Goal: Task Accomplishment & Management: Use online tool/utility

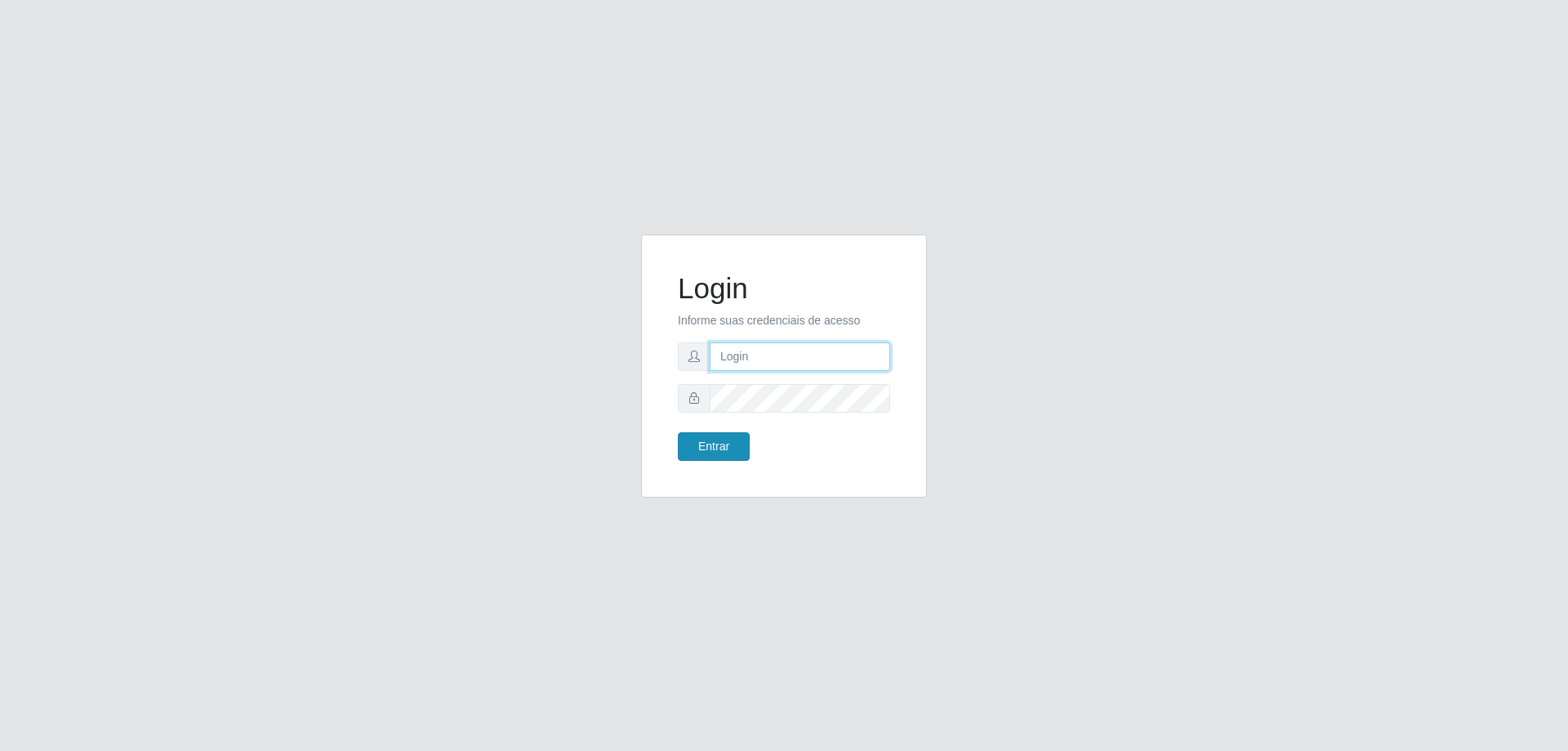
type input "mayara@frigomaster"
click at [682, 444] on button "Entrar" at bounding box center [714, 446] width 72 height 29
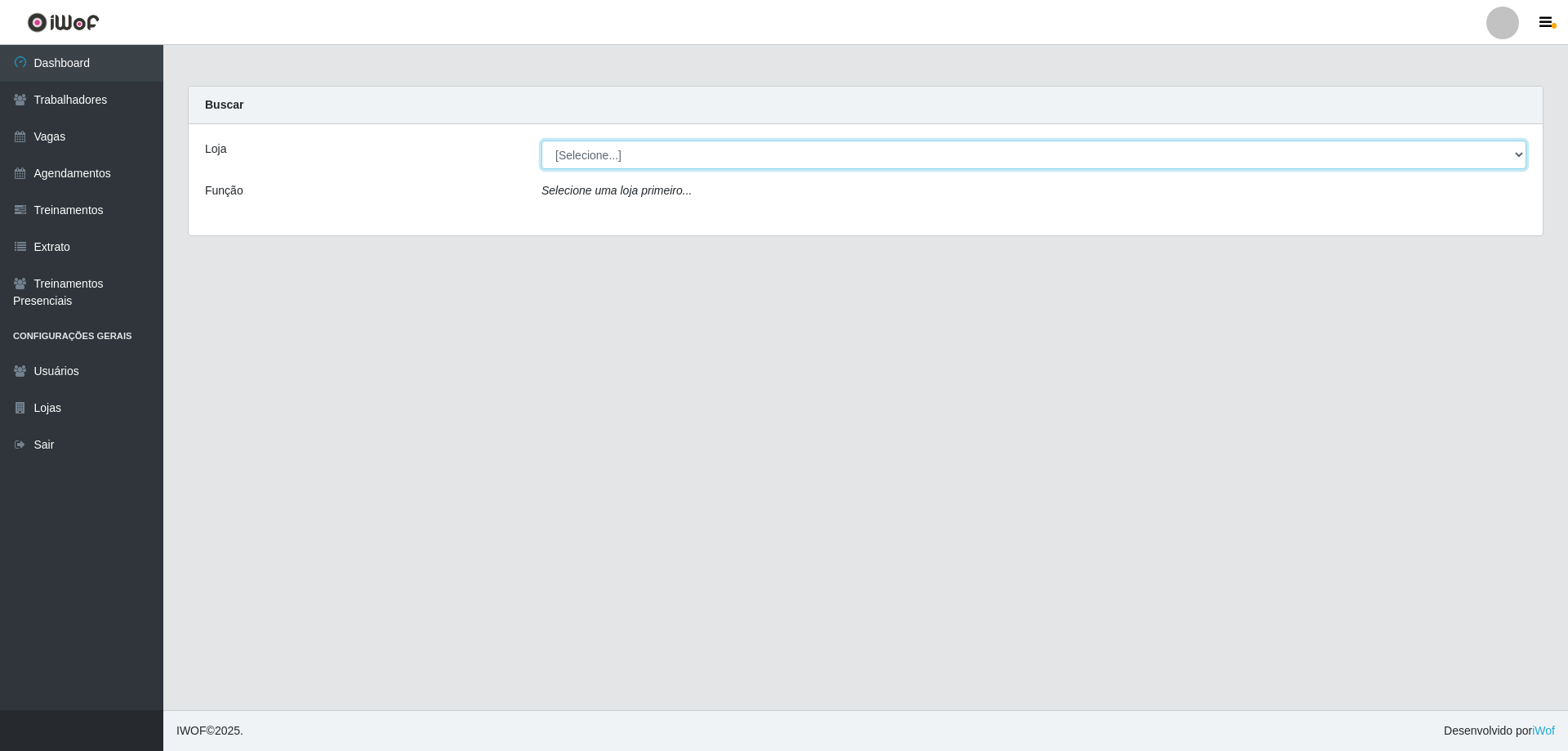
click at [869, 164] on select "[Selecione...] FrigoMaster" at bounding box center [1034, 155] width 985 height 29
select select "392"
click at [542, 141] on select "[Selecione...] FrigoMaster" at bounding box center [1034, 155] width 985 height 29
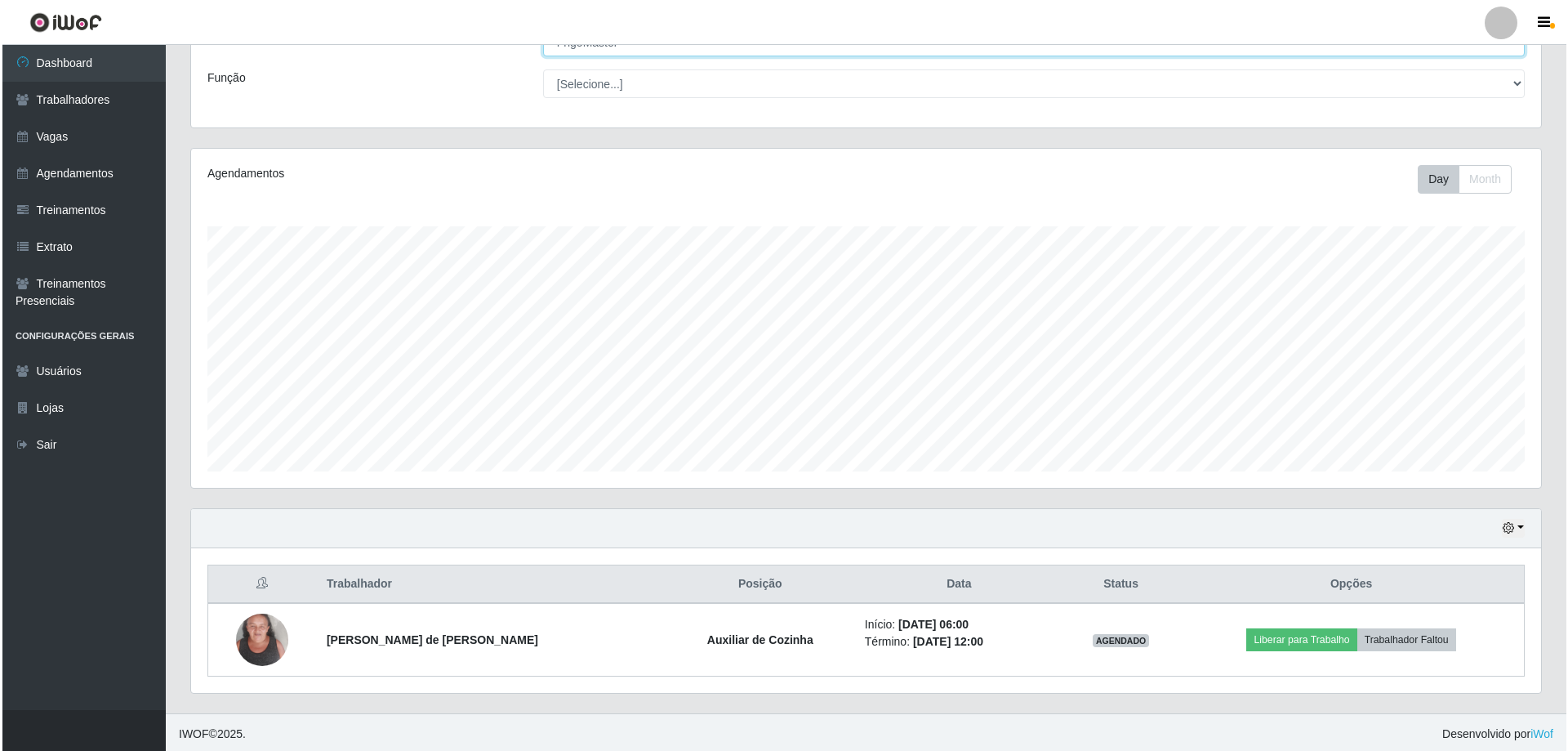
scroll to position [116, 0]
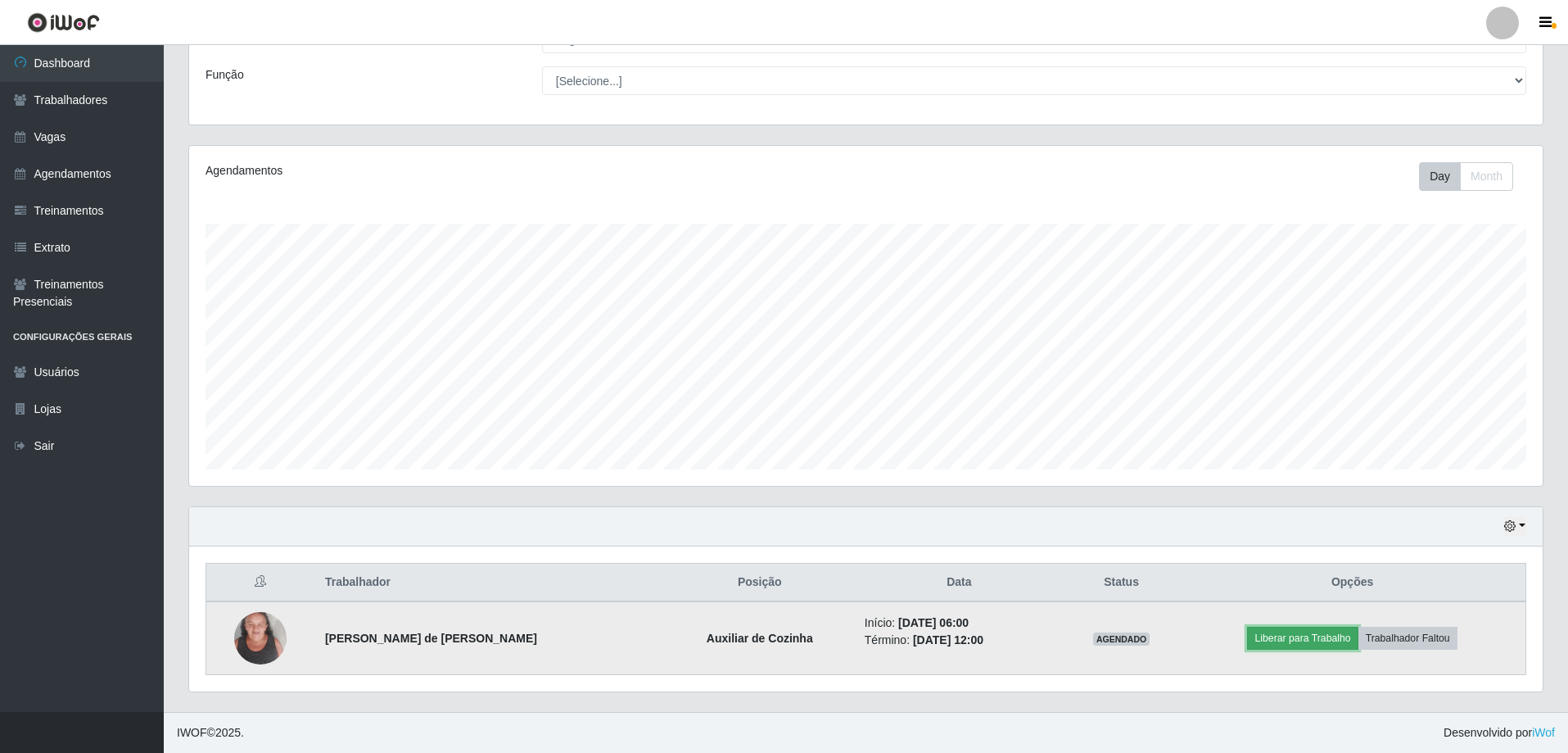
click at [1254, 640] on button "Liberar para Trabalho" at bounding box center [1302, 637] width 110 height 23
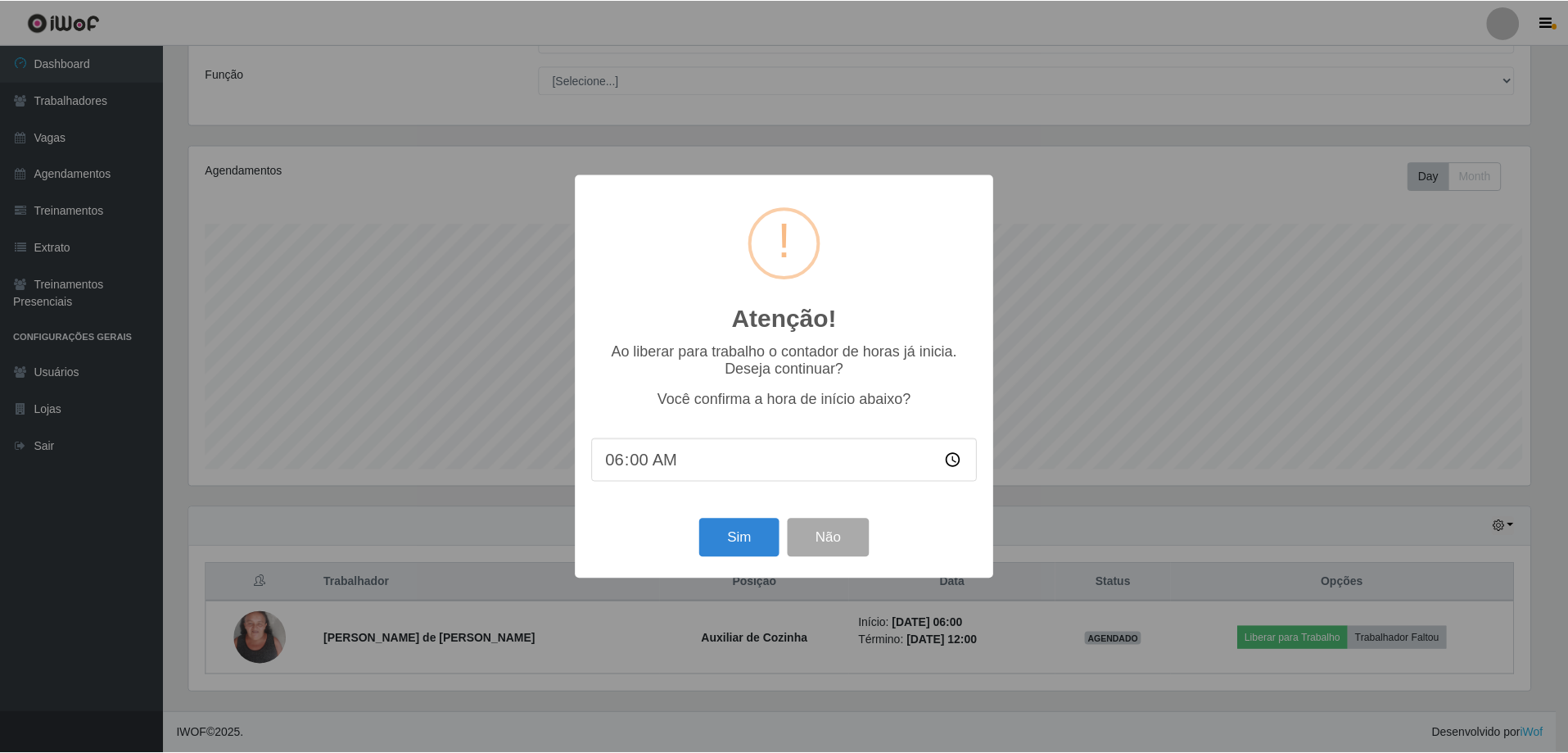
scroll to position [340, 1346]
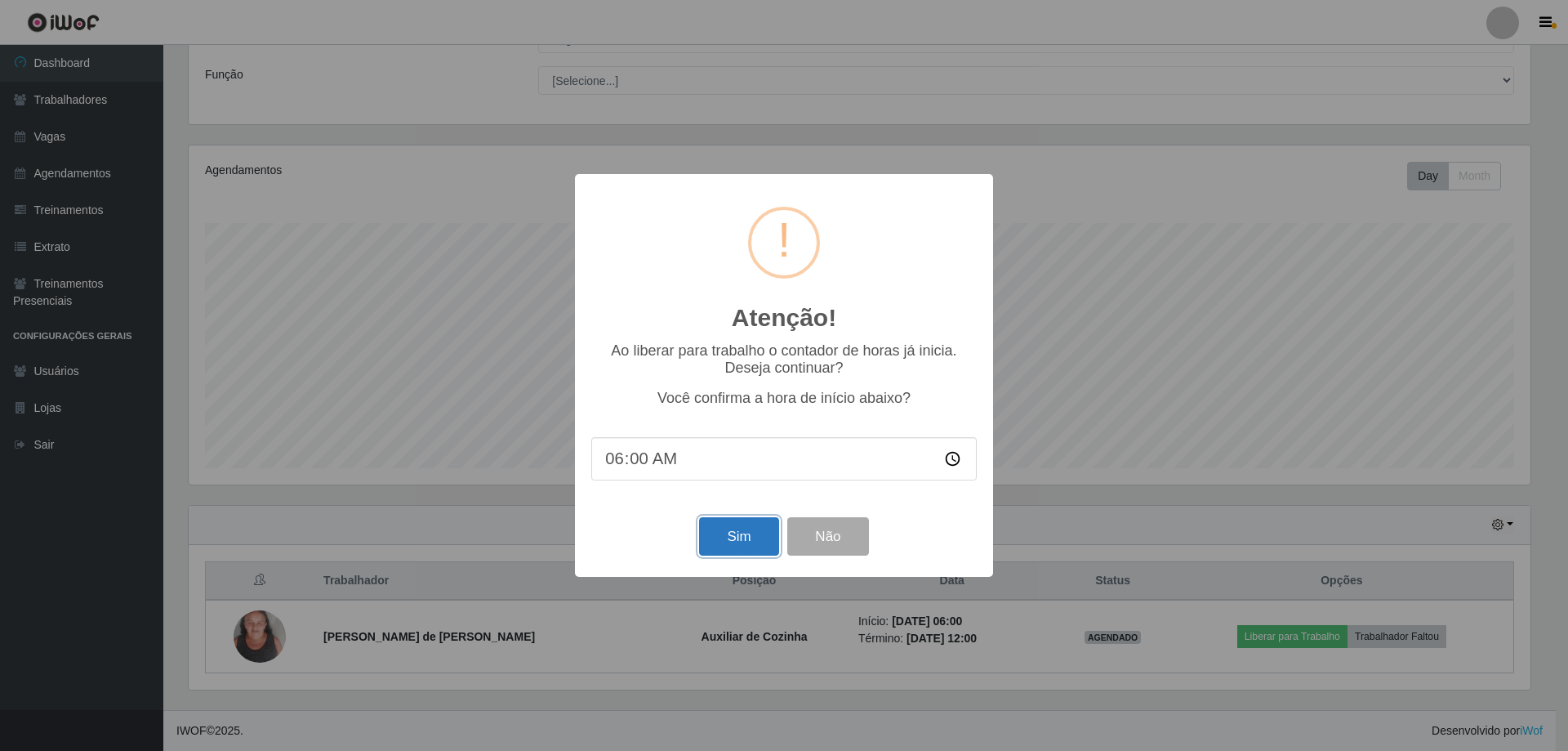
click at [743, 529] on button "Sim" at bounding box center [739, 536] width 79 height 39
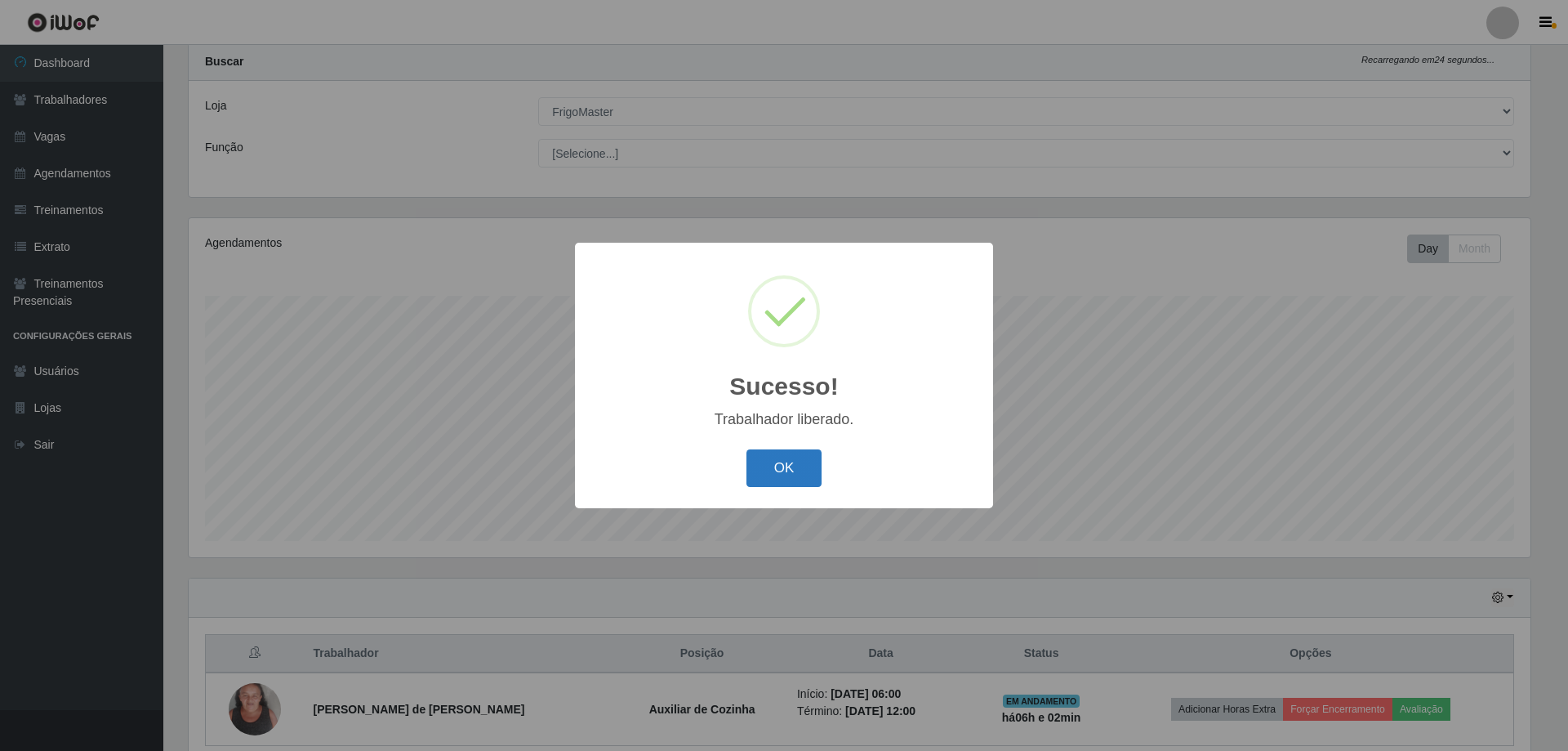
click at [798, 466] on button "OK" at bounding box center [784, 468] width 76 height 39
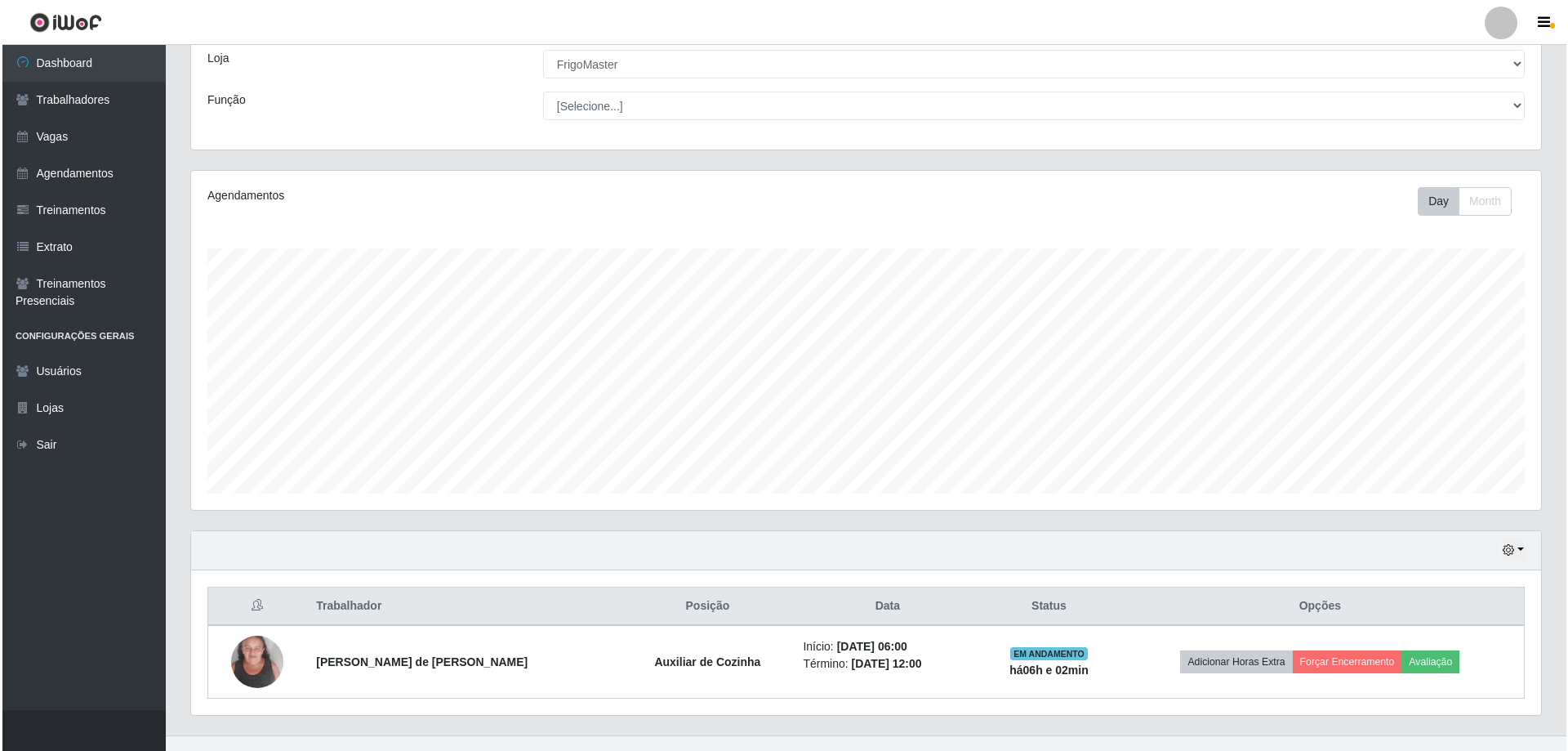
scroll to position [116, 0]
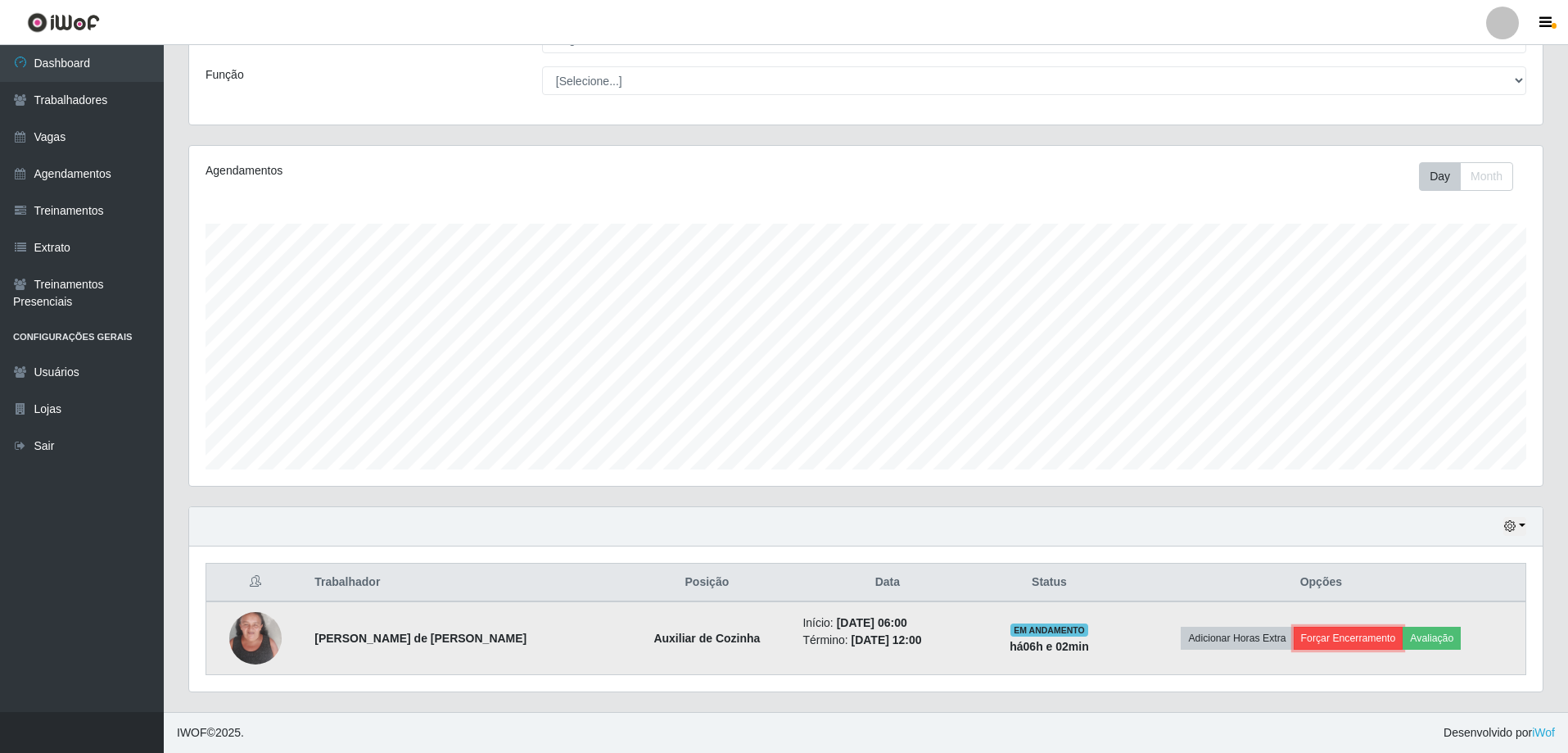
click at [1318, 641] on button "Forçar Encerramento" at bounding box center [1348, 637] width 109 height 23
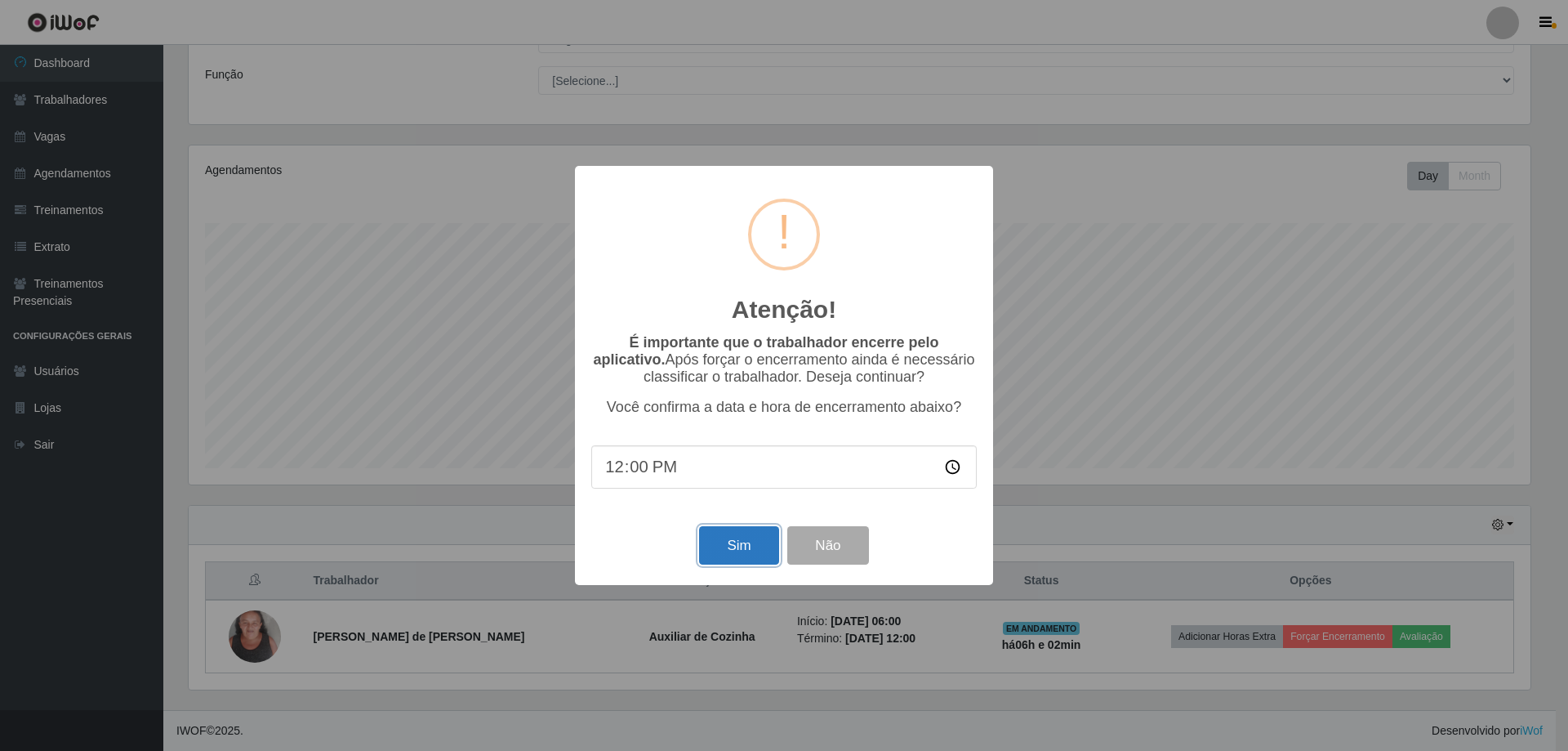
click at [741, 539] on button "Sim" at bounding box center [739, 545] width 79 height 39
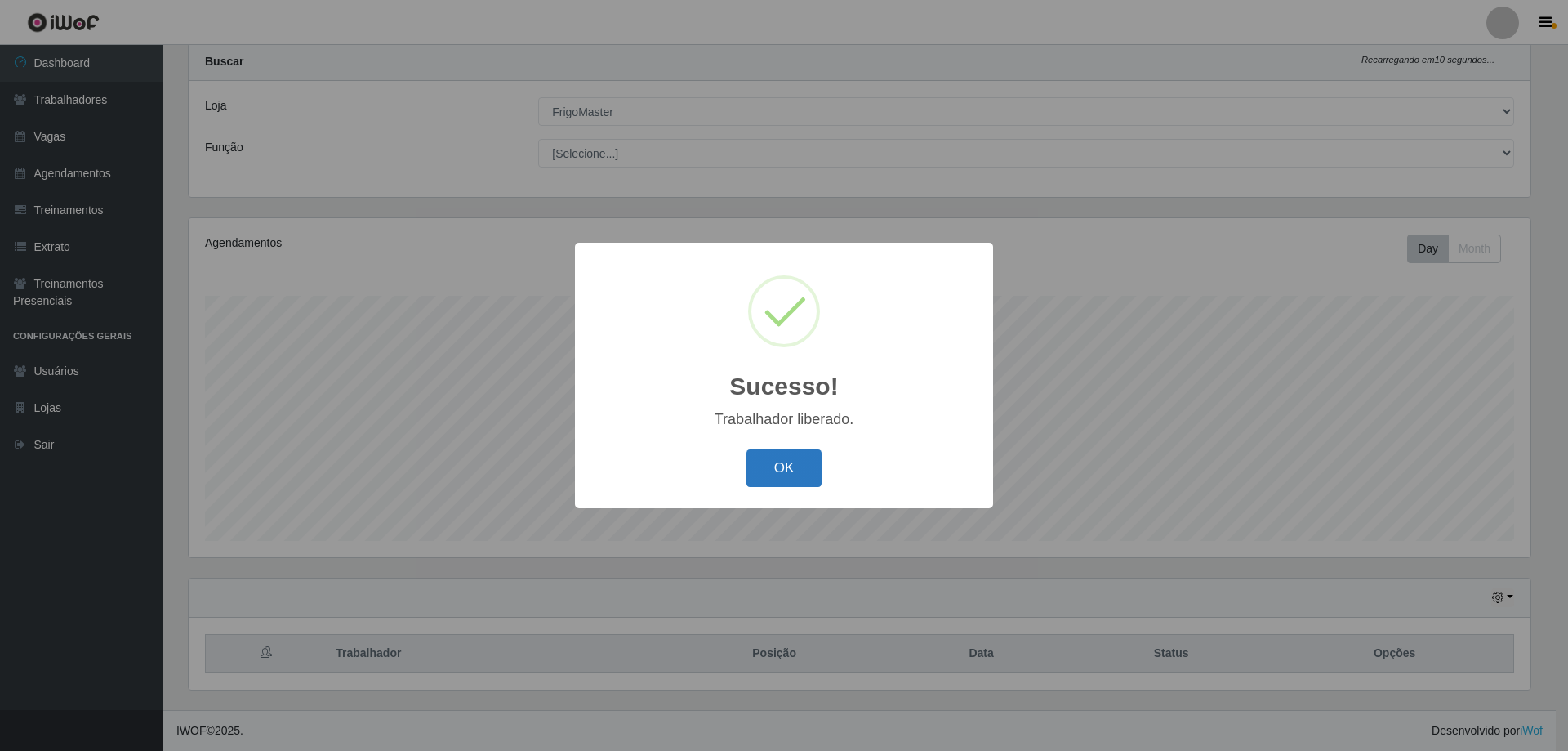
click at [764, 473] on button "OK" at bounding box center [784, 468] width 76 height 39
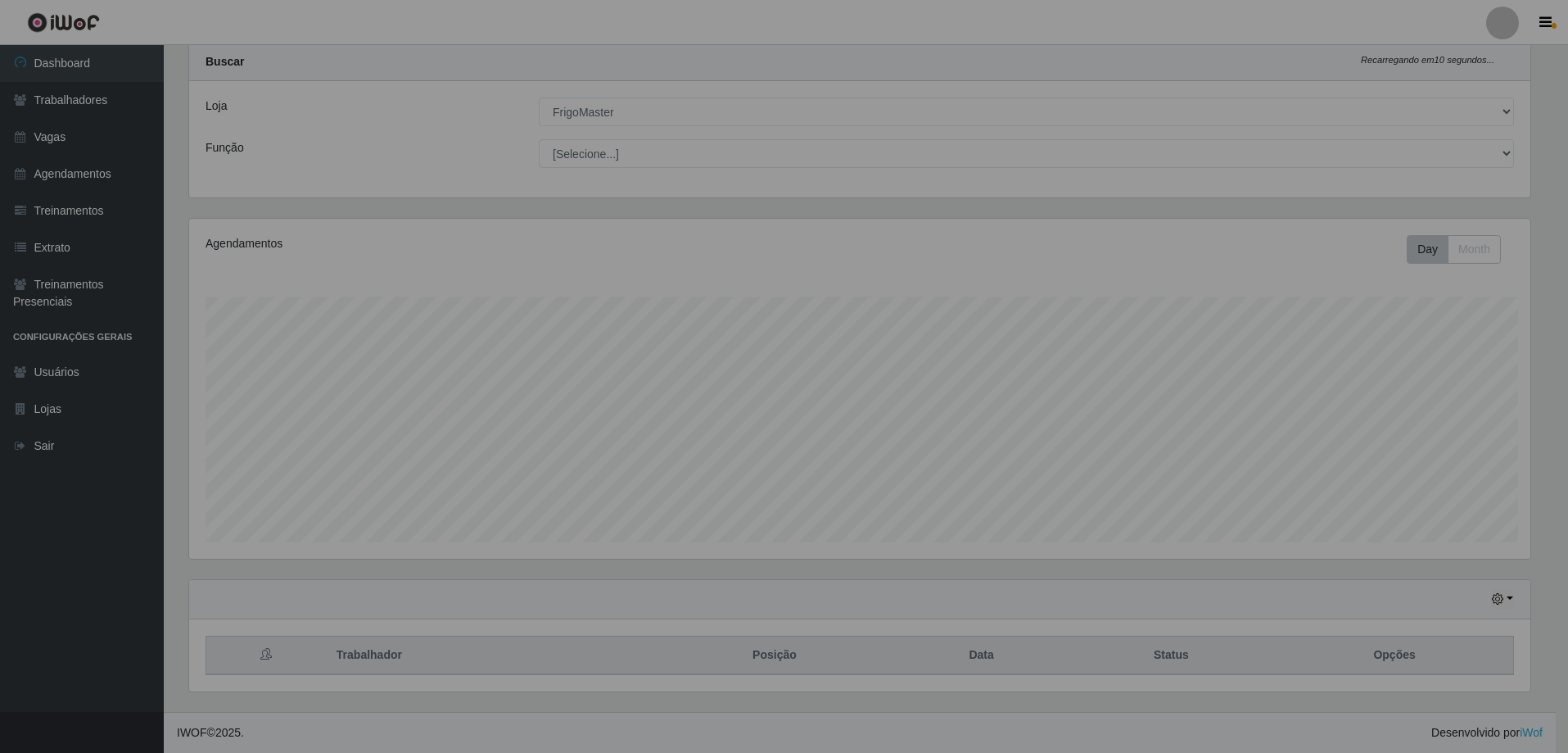
scroll to position [340, 1354]
